Goal: Check status: Check status

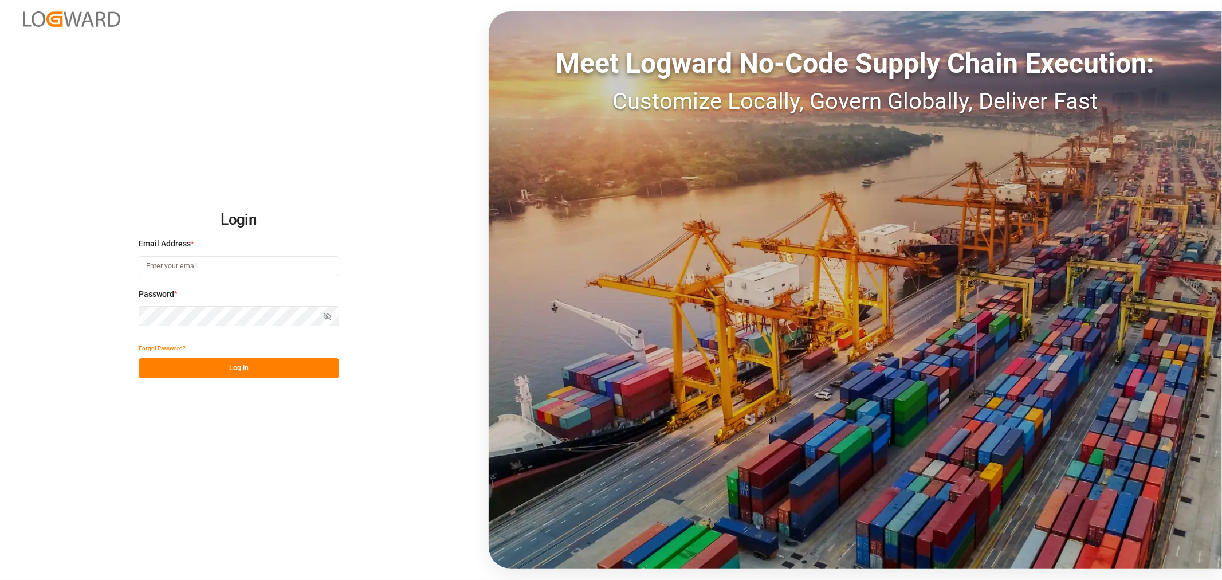
type input "[PERSON_NAME][EMAIL_ADDRESS][PERSON_NAME][DOMAIN_NAME]"
click at [239, 363] on button "Log In" at bounding box center [239, 368] width 200 height 20
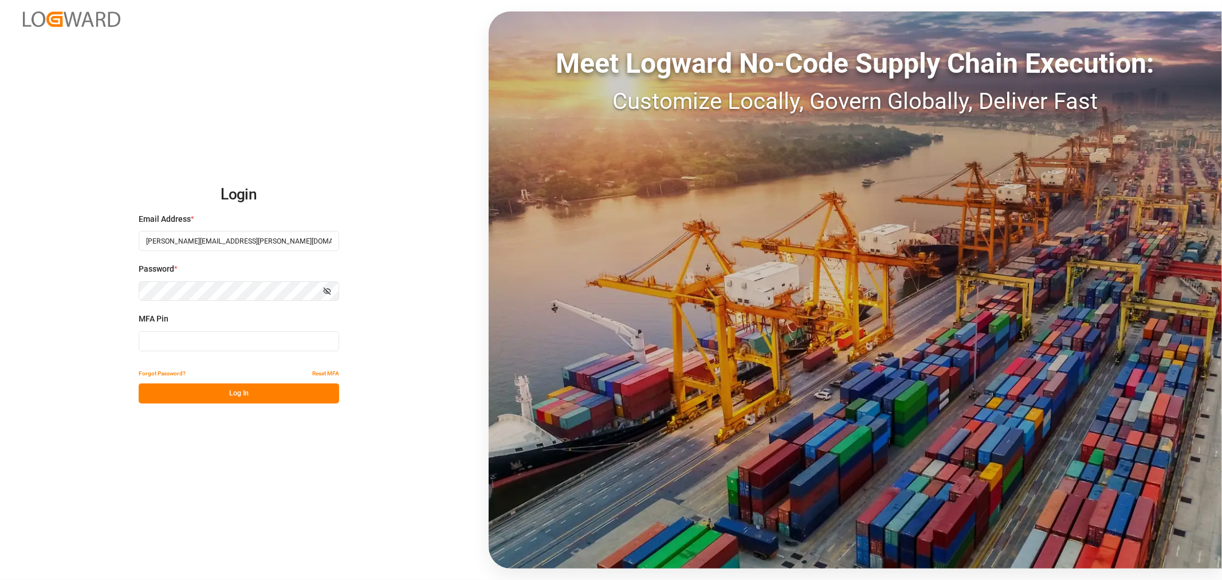
click at [243, 344] on input at bounding box center [239, 341] width 200 height 20
type input "664522"
click at [246, 393] on button "Log In" at bounding box center [239, 393] width 200 height 20
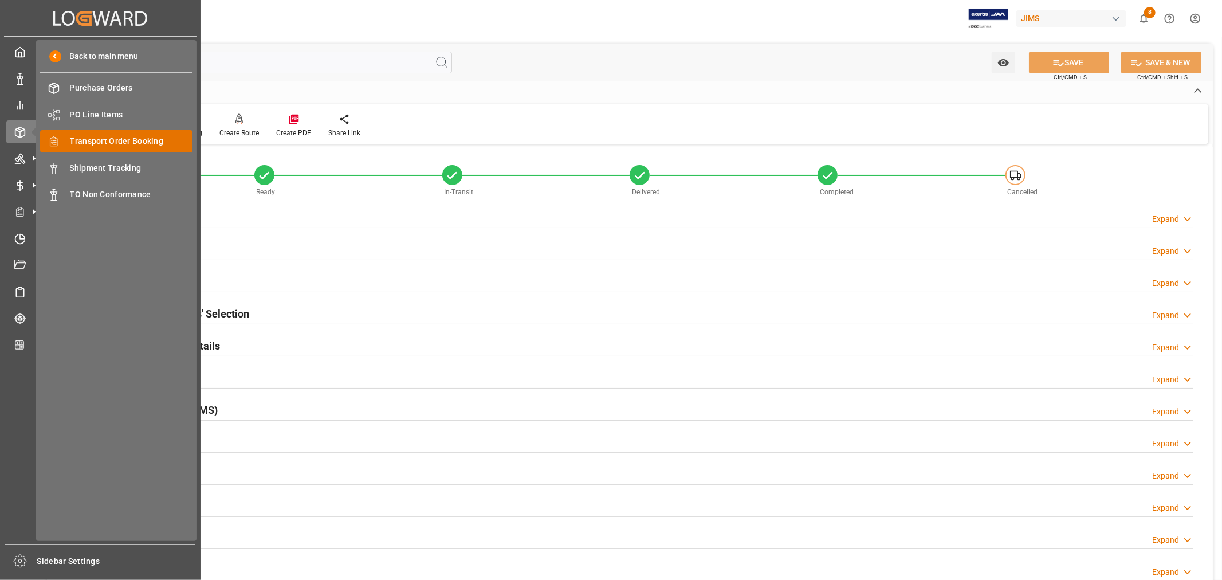
click at [127, 141] on span "Transport Order Booking" at bounding box center [131, 141] width 123 height 12
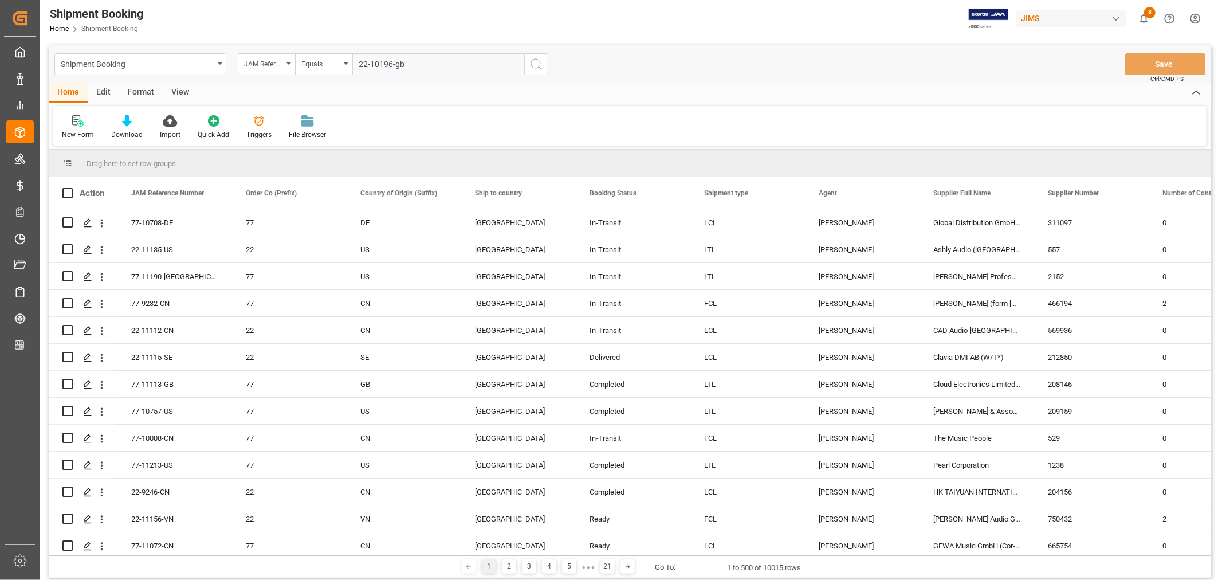
type input "22-10196-gb"
click at [540, 64] on circle "search button" at bounding box center [535, 63] width 9 height 9
